Goal: Information Seeking & Learning: Check status

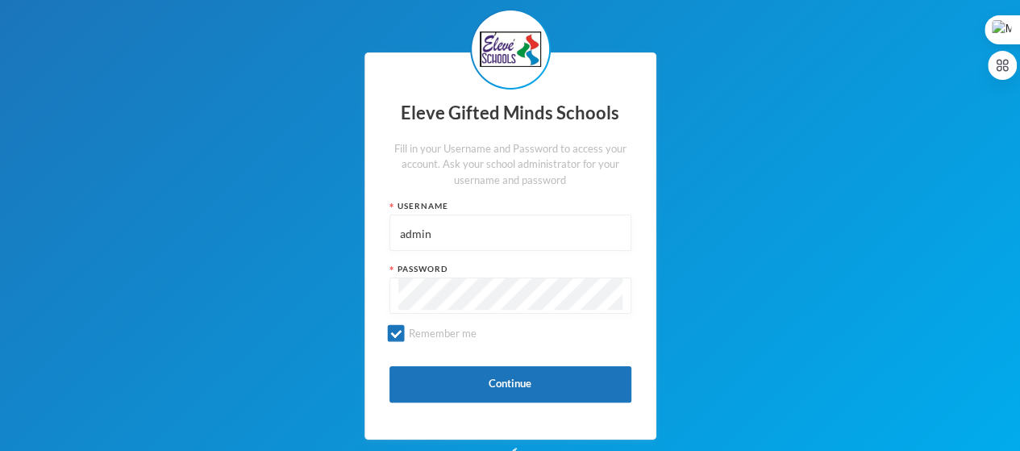
drag, startPoint x: 447, startPoint y: 228, endPoint x: 350, endPoint y: 223, distance: 96.9
click at [350, 223] on div "Eleve Gifted Minds Schools Fill in your Username and Password to access your ac…" at bounding box center [510, 246] width 1020 height 492
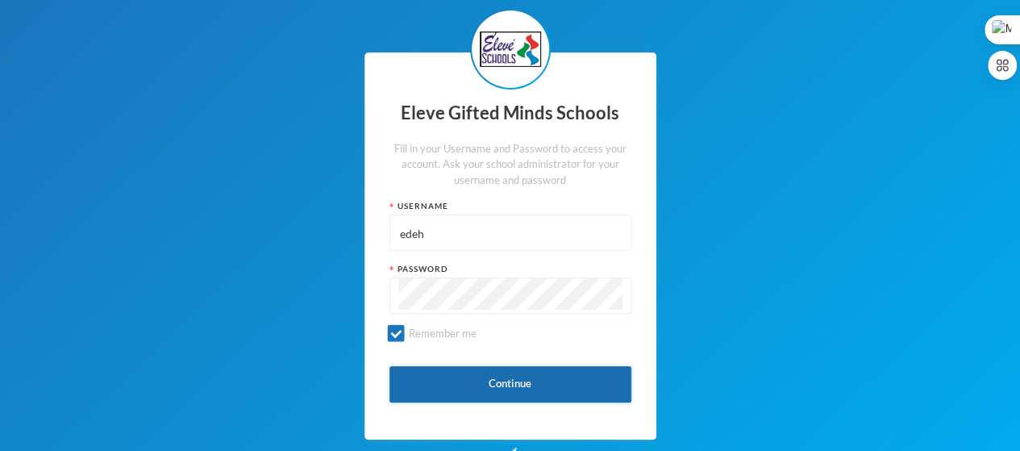
click at [498, 382] on button "Continue" at bounding box center [510, 384] width 242 height 36
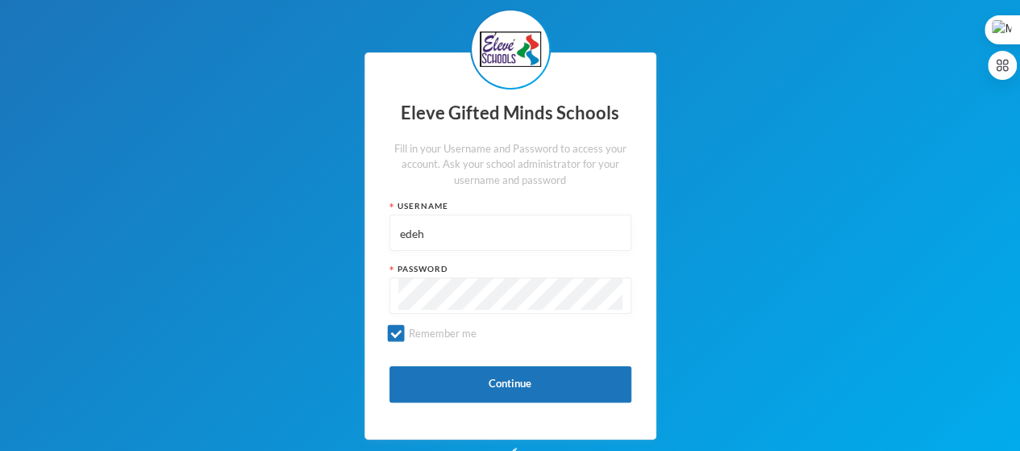
click at [452, 228] on input "edeh" at bounding box center [510, 233] width 224 height 36
drag, startPoint x: 452, startPoint y: 228, endPoint x: 363, endPoint y: 230, distance: 89.5
click at [363, 230] on div "Eleve Gifted Minds Schools Fill in your Username and Password to access your ac…" at bounding box center [510, 246] width 1020 height 492
type input "s0021"
click at [331, 294] on div "Eleve Gifted Minds Schools Fill in your Username and Password to access your ac…" at bounding box center [510, 246] width 1020 height 492
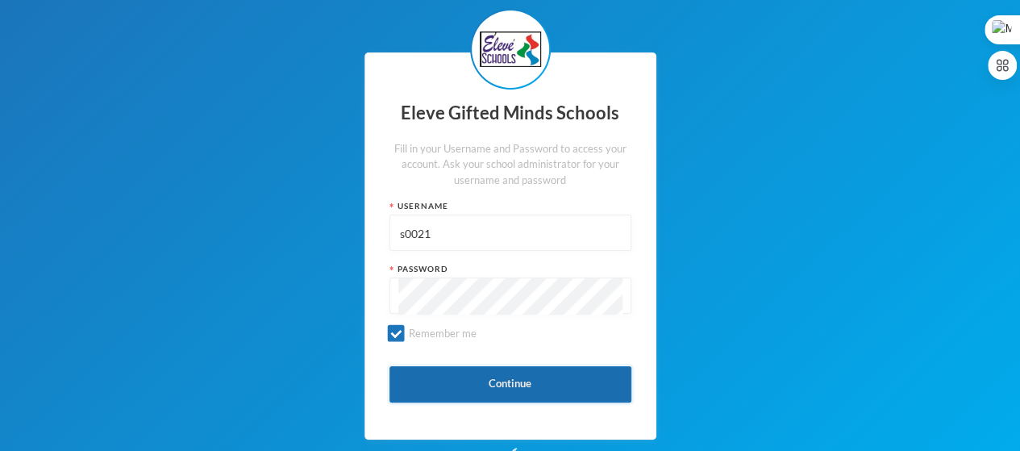
click at [514, 384] on button "Continue" at bounding box center [510, 384] width 242 height 36
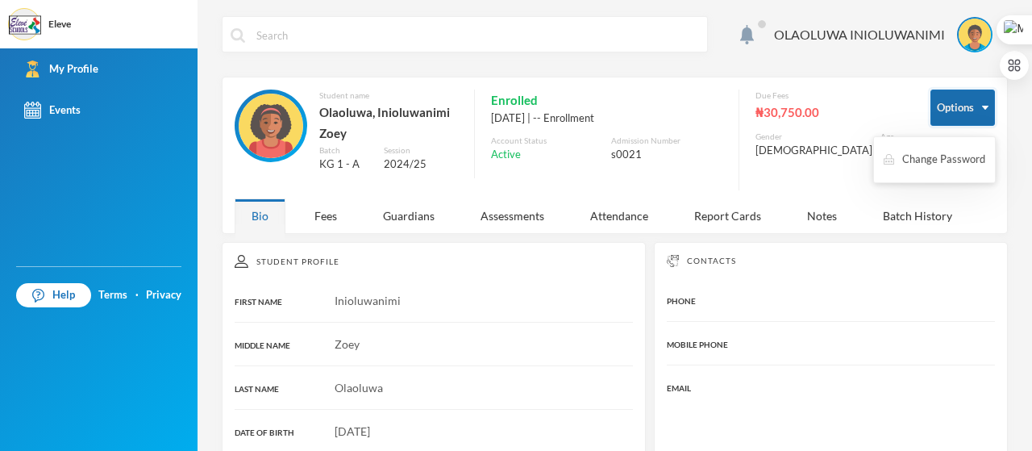
click at [950, 110] on button "Options" at bounding box center [963, 108] width 65 height 36
click at [944, 111] on button "Options" at bounding box center [963, 108] width 65 height 36
click at [976, 109] on button "Options" at bounding box center [963, 108] width 65 height 36
click at [737, 217] on div "Report Cards" at bounding box center [727, 215] width 101 height 35
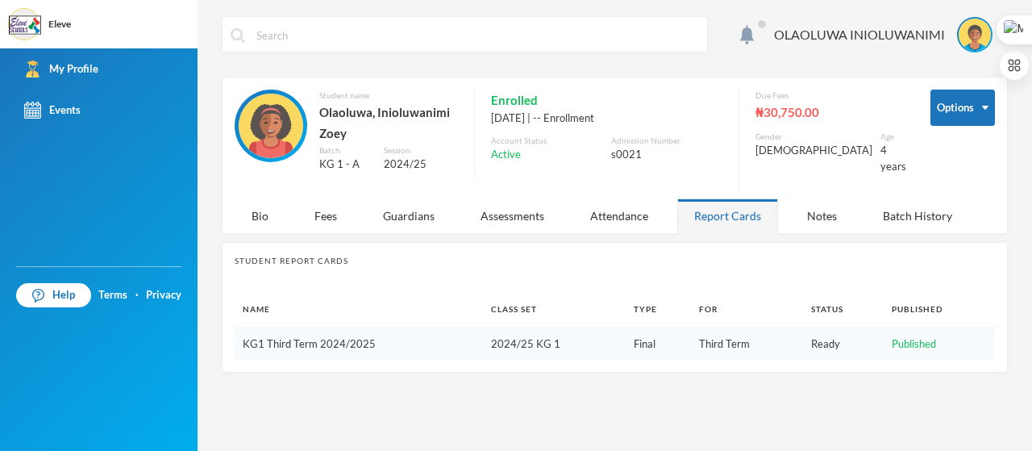
click at [334, 342] on link "KG1 Third Term 2024/2025" at bounding box center [309, 343] width 133 height 13
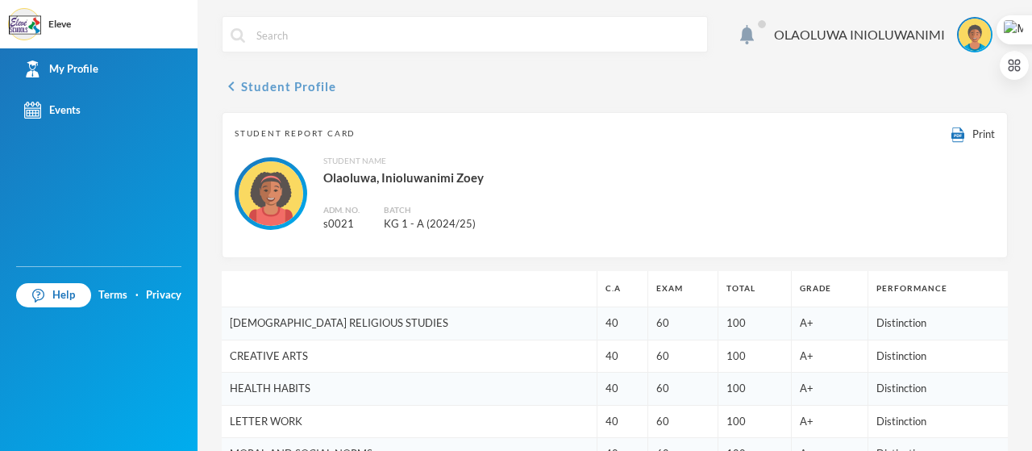
click at [233, 92] on icon "chevron_left" at bounding box center [231, 86] width 19 height 19
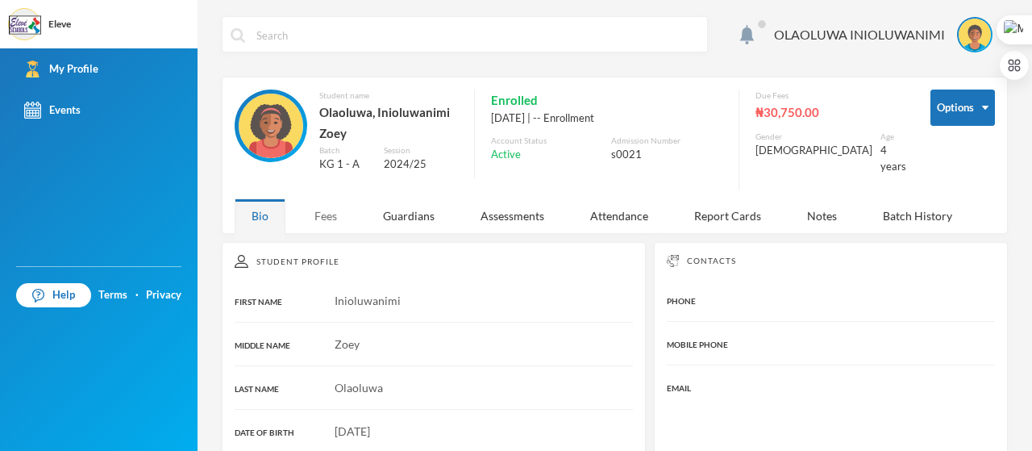
click at [328, 215] on div "Fees" at bounding box center [326, 215] width 56 height 35
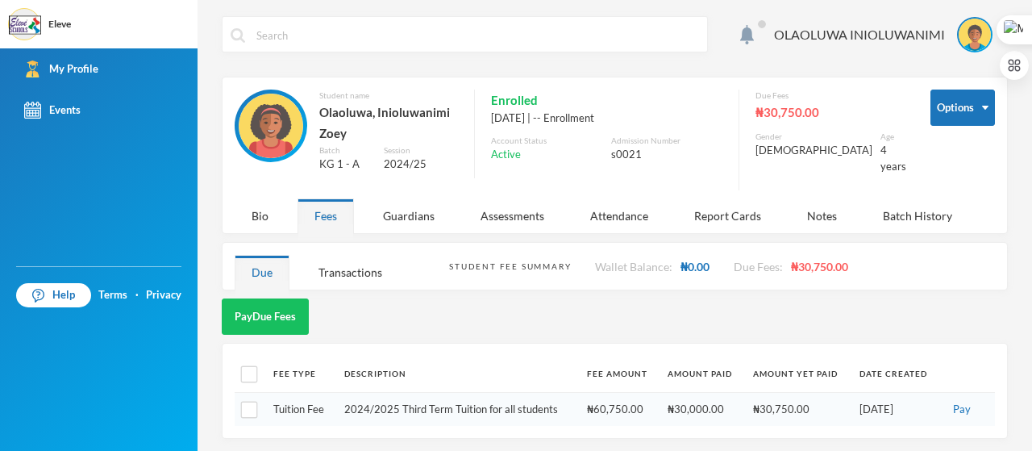
click at [958, 304] on div "Pay Due Fees" at bounding box center [615, 316] width 786 height 36
click at [834, 37] on div "OLAOLUWA INIOLUWANIMI" at bounding box center [859, 34] width 171 height 19
click at [956, 117] on button "Logout" at bounding box center [964, 118] width 73 height 24
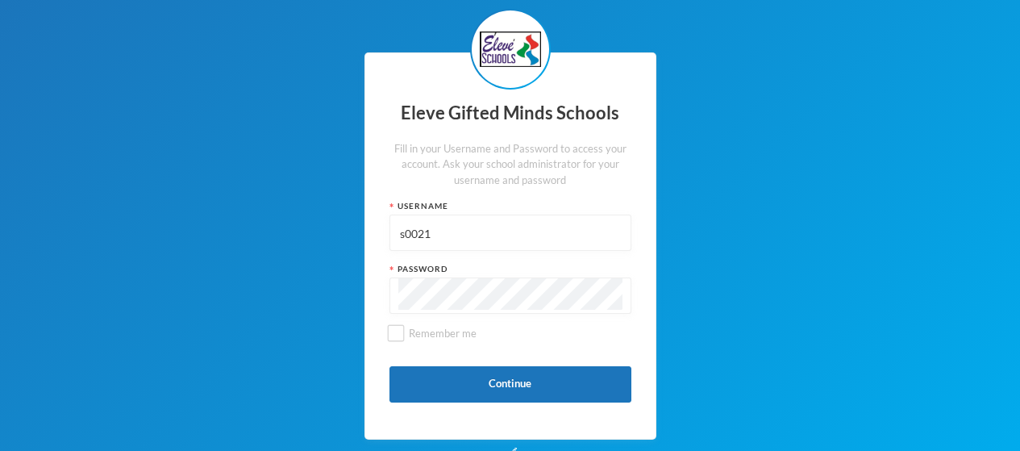
click at [441, 230] on input "s0021" at bounding box center [510, 233] width 224 height 36
type input "admin"
click at [398, 335] on input "Remember me" at bounding box center [395, 333] width 17 height 17
checkbox input "true"
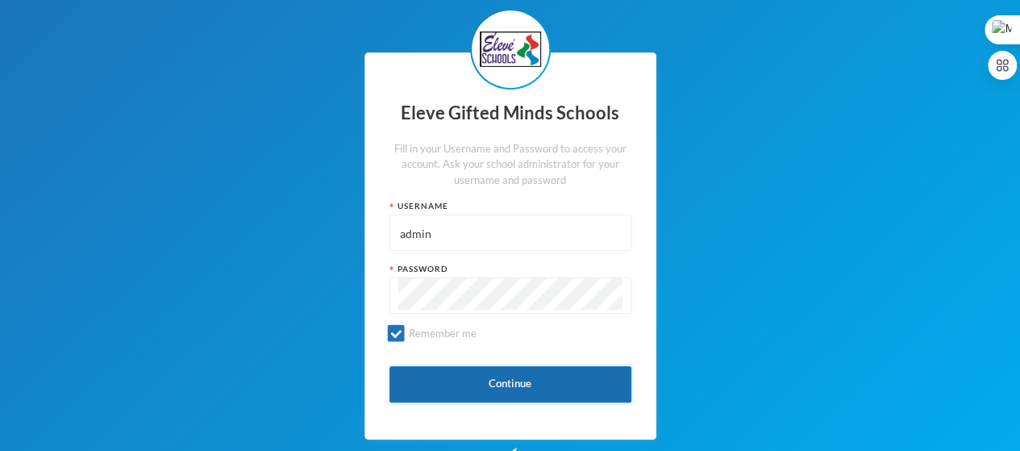
click at [511, 381] on button "Continue" at bounding box center [510, 384] width 242 height 36
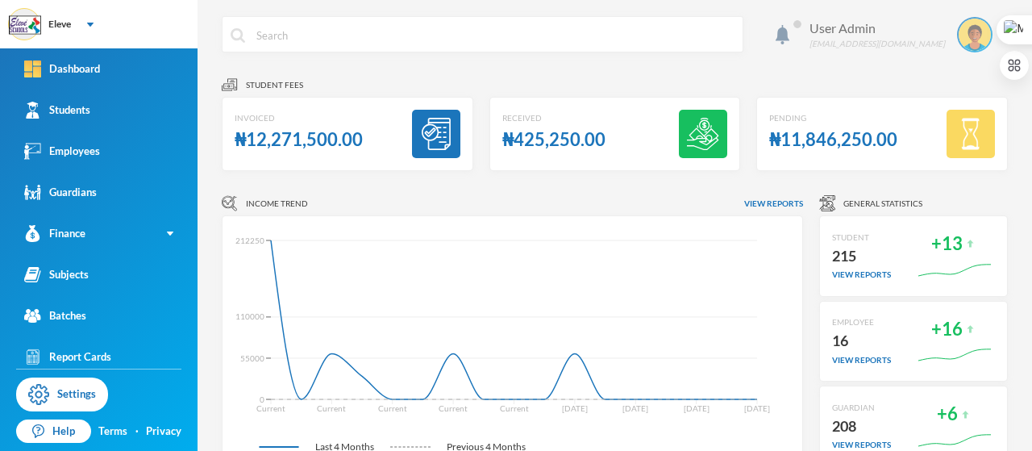
click at [993, 38] on div "User Admin [EMAIL_ADDRESS][DOMAIN_NAME]" at bounding box center [903, 34] width 210 height 35
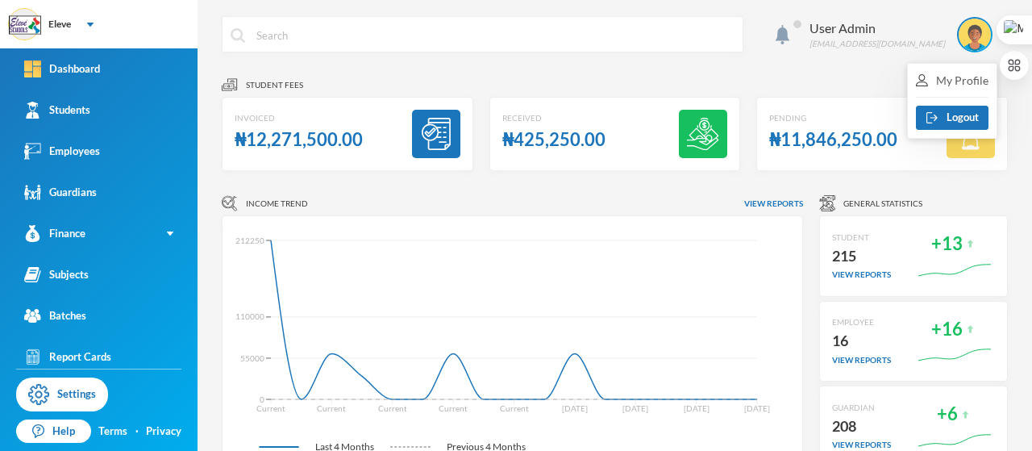
click at [839, 79] on div "Student fees" at bounding box center [615, 85] width 786 height 16
drag, startPoint x: 1026, startPoint y: 123, endPoint x: 1029, endPoint y: 148, distance: 24.4
click at [1019, 148] on div at bounding box center [1016, 82] width 32 height 135
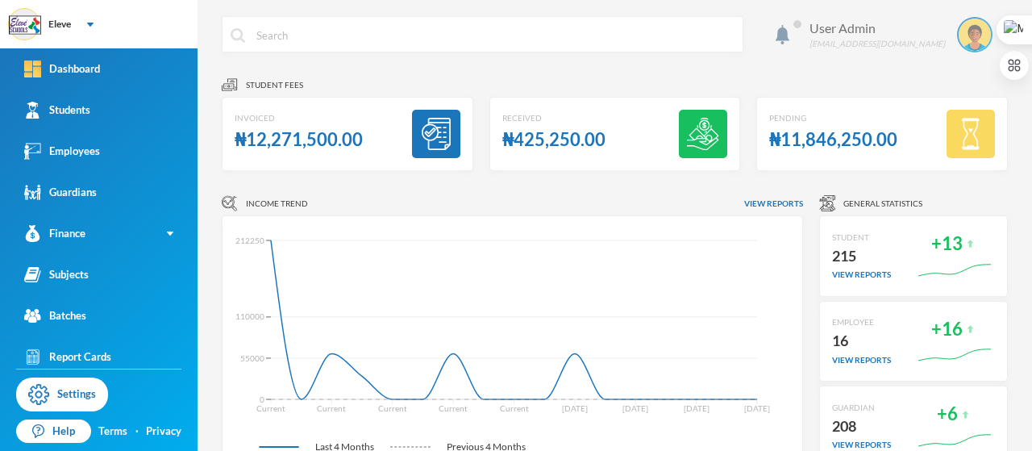
click at [993, 38] on div "User Admin [EMAIL_ADDRESS][DOMAIN_NAME]" at bounding box center [903, 34] width 210 height 35
click at [918, 44] on div "[EMAIL_ADDRESS][DOMAIN_NAME]" at bounding box center [877, 44] width 135 height 12
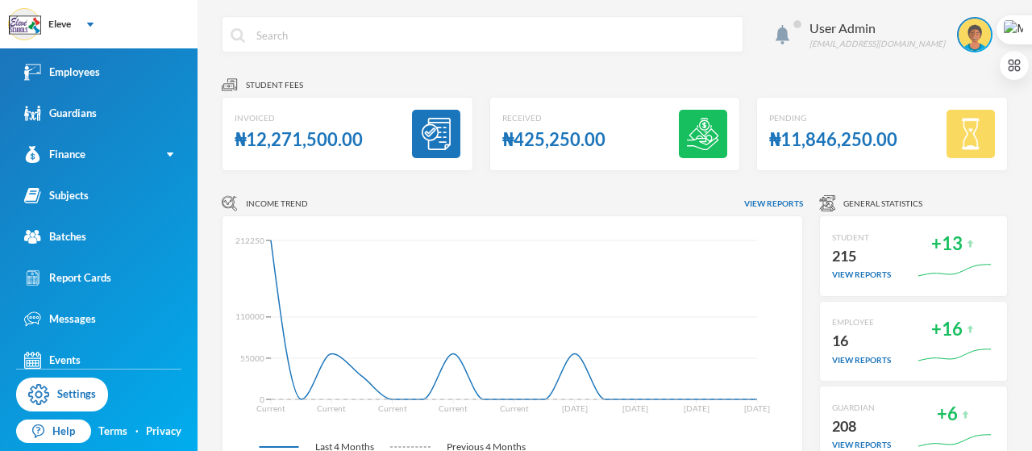
scroll to position [90, 0]
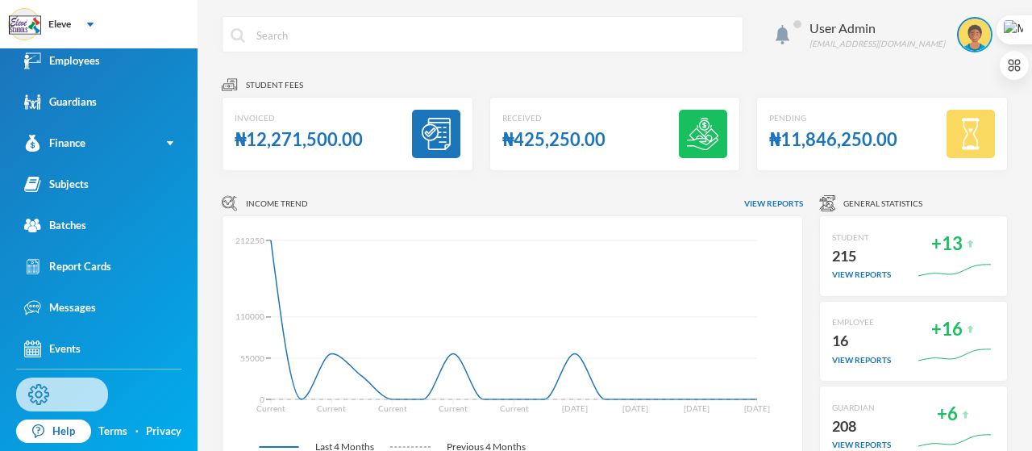
click at [73, 394] on link "Settings" at bounding box center [62, 394] width 92 height 34
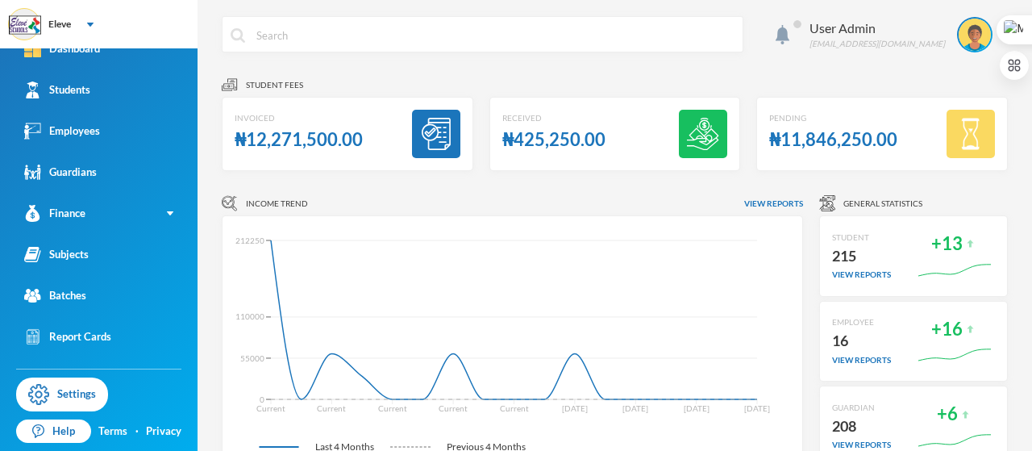
scroll to position [0, 0]
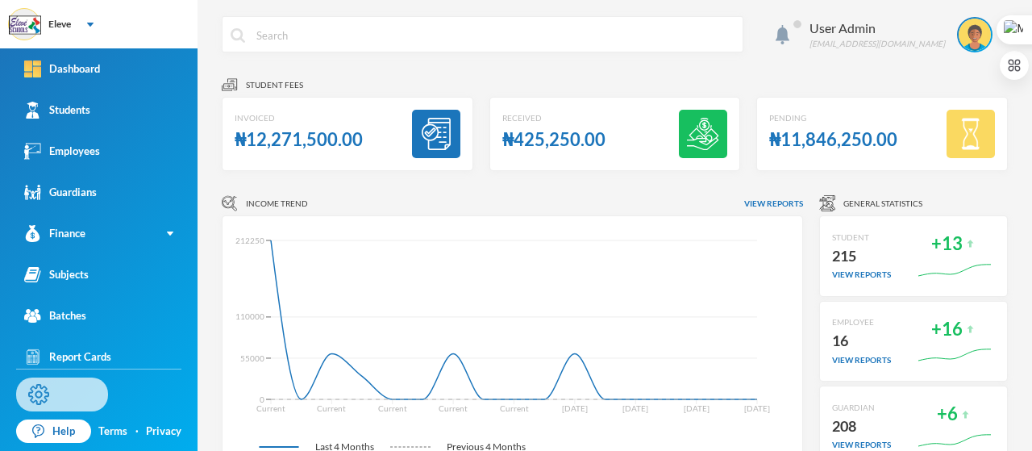
click at [58, 394] on link "Settings" at bounding box center [62, 394] width 92 height 34
